Goal: Information Seeking & Learning: Learn about a topic

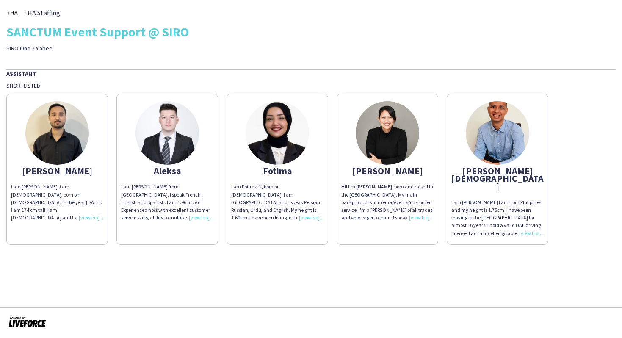
click at [304, 218] on div "I am Fotima N, born on [DEMOGRAPHIC_DATA]. I am [GEOGRAPHIC_DATA] and I speak P…" at bounding box center [277, 202] width 92 height 39
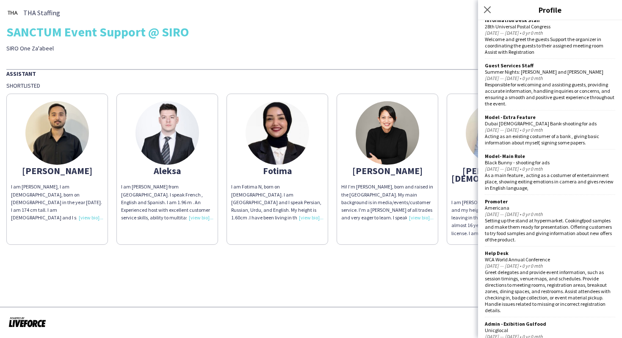
scroll to position [514, 0]
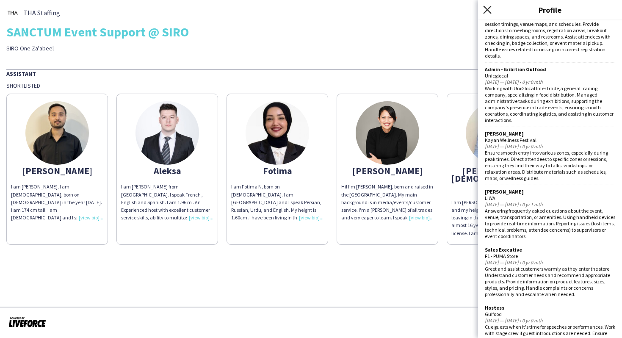
click at [485, 8] on icon at bounding box center [487, 10] width 8 height 8
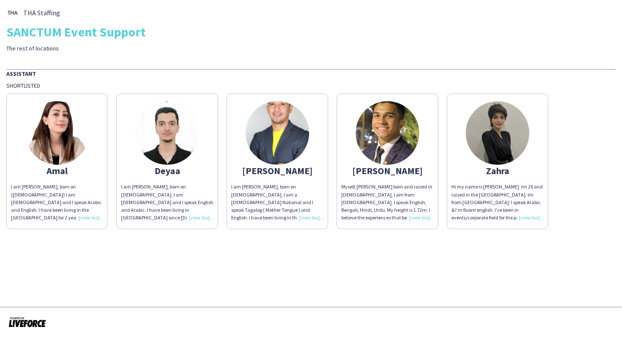
click at [88, 217] on div "I am [PERSON_NAME], born on ([DEMOGRAPHIC_DATA]) I am [DEMOGRAPHIC_DATA] and I …" at bounding box center [57, 202] width 92 height 39
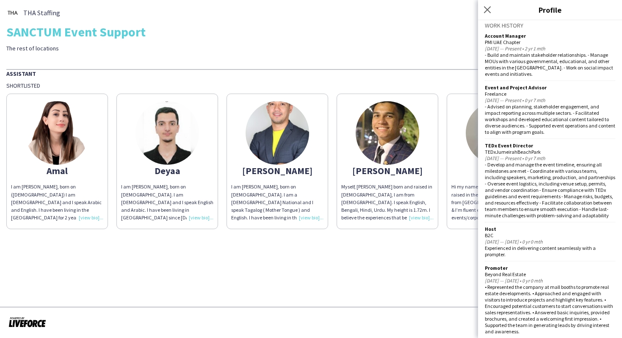
scroll to position [237, 0]
click at [442, 257] on app-share-pages "THA Staffing SANCTUM Event Support The rest of locations Assistant Shortlisted …" at bounding box center [311, 169] width 622 height 338
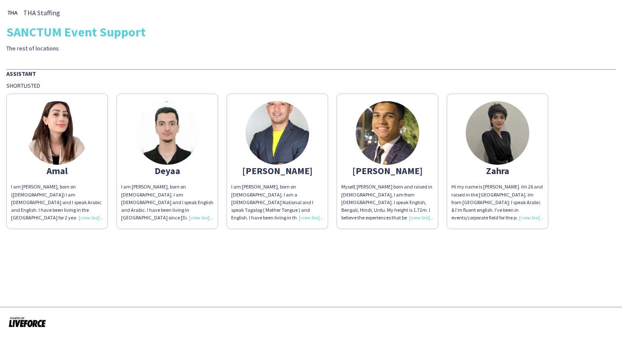
click at [202, 216] on div "I am Deyaa Adi, born on 1st of January 2000. I am Lebanese and I speak English …" at bounding box center [167, 202] width 92 height 39
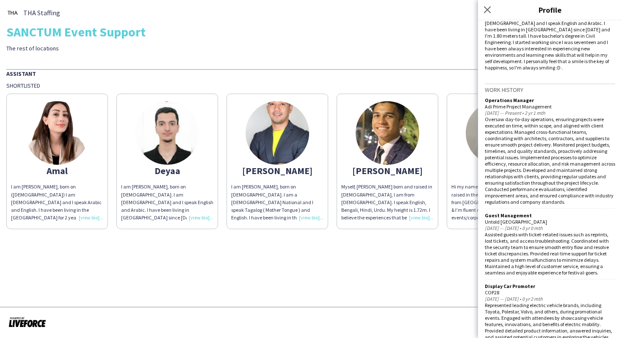
scroll to position [0, 0]
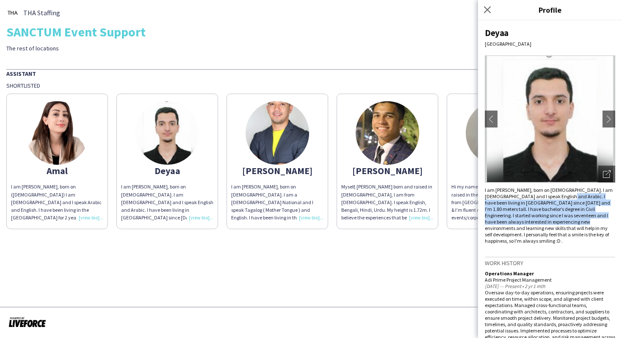
drag, startPoint x: 550, startPoint y: 198, endPoint x: 548, endPoint y: 222, distance: 23.8
click at [548, 222] on div "I am Deyaa Adi, born on 1st of January 2000. I am Lebanese and I speak English …" at bounding box center [549, 215] width 130 height 57
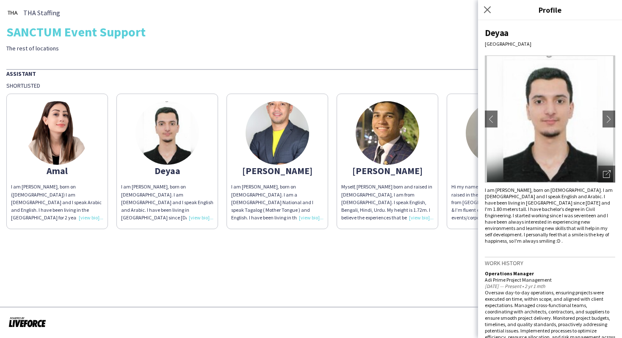
click at [489, 3] on div "Close pop-in" at bounding box center [488, 9] width 21 height 19
click at [489, 8] on icon "Close pop-in" at bounding box center [487, 10] width 8 height 8
